Goal: Find specific page/section: Find specific page/section

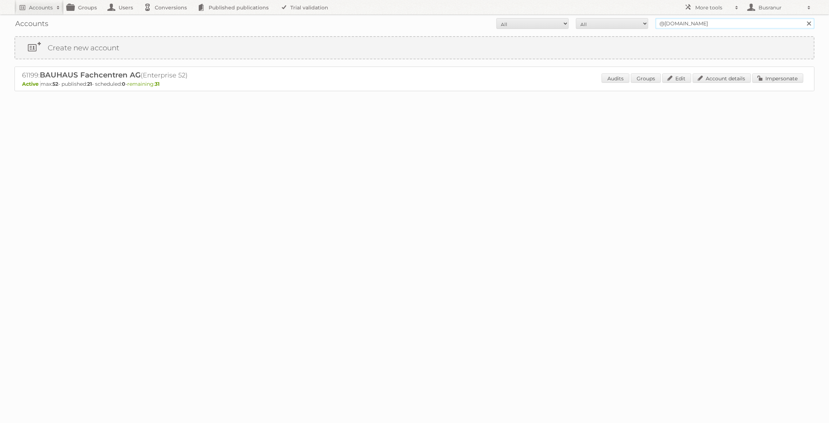
click at [717, 25] on input "@bauhaus.ch" at bounding box center [735, 23] width 159 height 11
paste input "crediteuren@xenos.nl"
type input "crediteuren@xenos.nl"
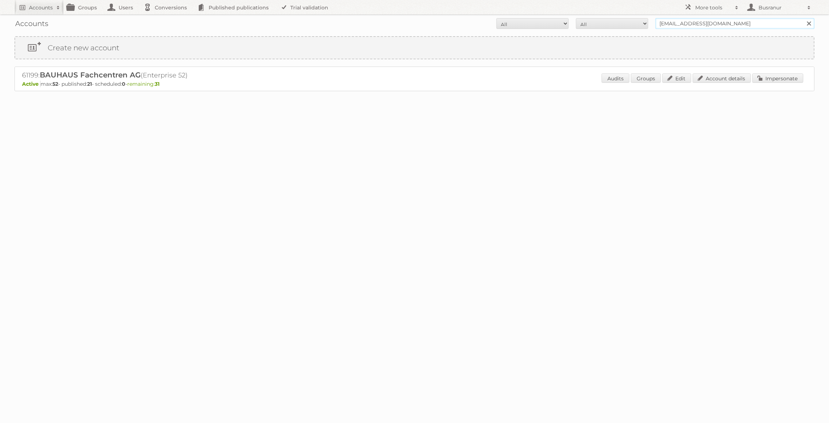
click at [804, 18] on input "Search" at bounding box center [809, 23] width 11 height 11
click at [690, 22] on input "crediteuren@xenos.nl" at bounding box center [735, 23] width 159 height 11
type input "@[DOMAIN_NAME]"
click at [804, 18] on input "Search" at bounding box center [809, 23] width 11 height 11
click at [725, 83] on div "Audits Groups Edit Account details Impersonate" at bounding box center [703, 78] width 202 height 11
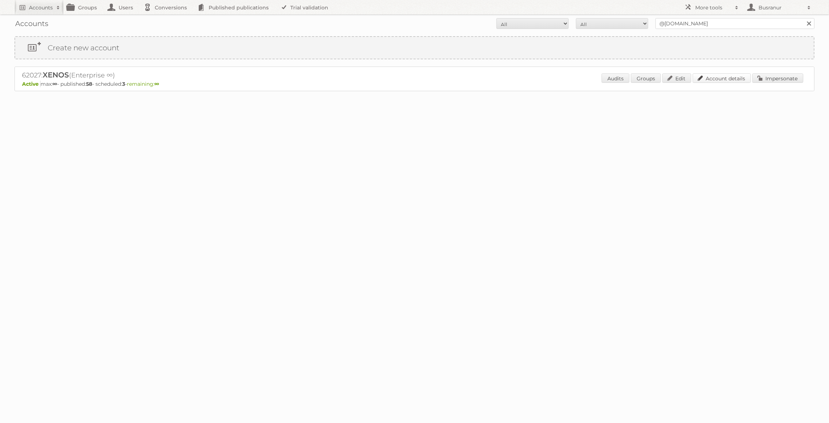
click at [723, 80] on link "Account details" at bounding box center [722, 77] width 58 height 9
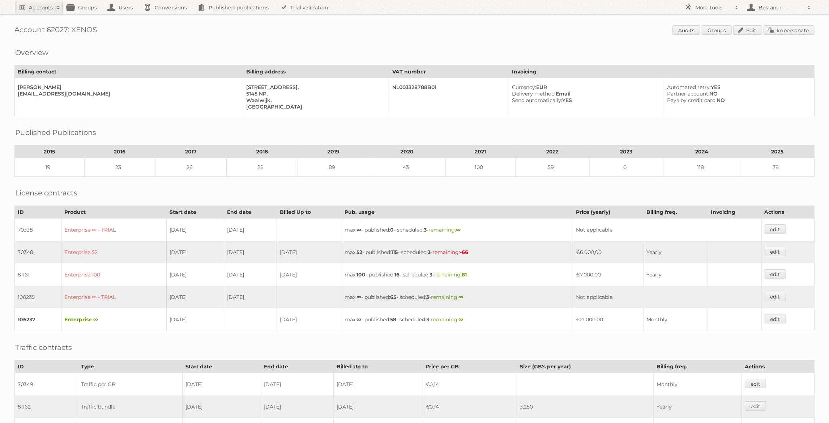
scroll to position [169, 0]
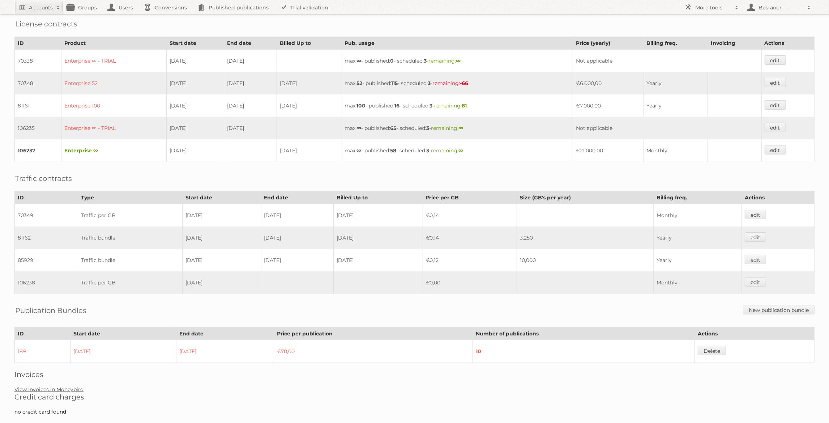
click at [65, 386] on link "View Invoices in Moneybird" at bounding box center [48, 389] width 69 height 7
